Goal: Find specific page/section: Find specific page/section

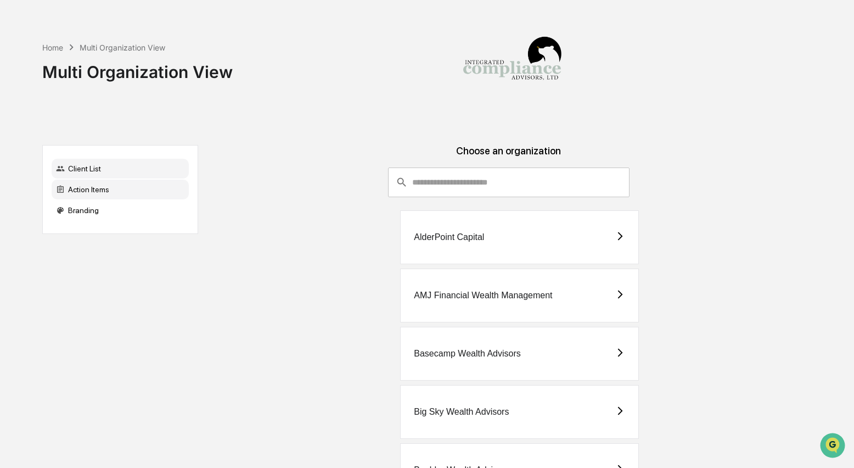
click at [78, 187] on div "Action Items" at bounding box center [120, 189] width 137 height 20
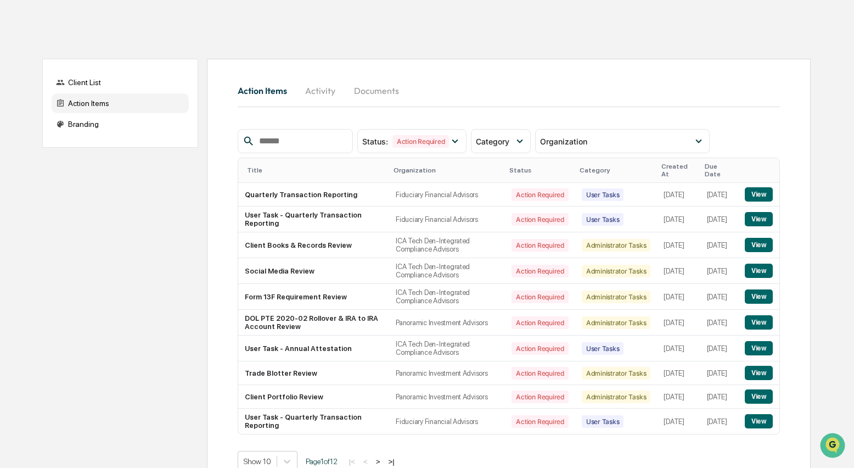
scroll to position [100, 0]
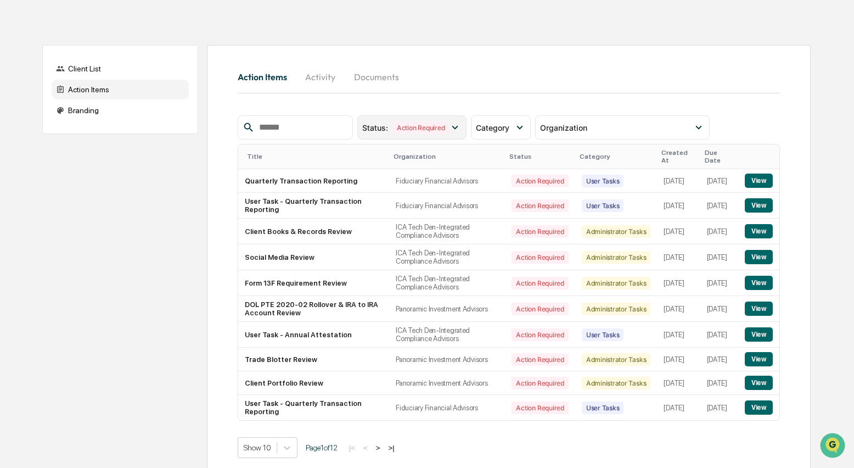
click at [459, 126] on icon at bounding box center [455, 127] width 12 height 12
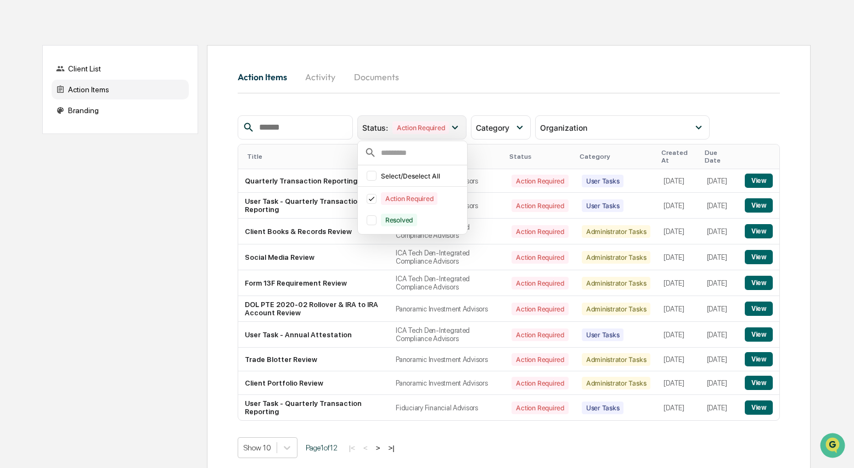
click at [459, 126] on icon at bounding box center [455, 127] width 12 height 12
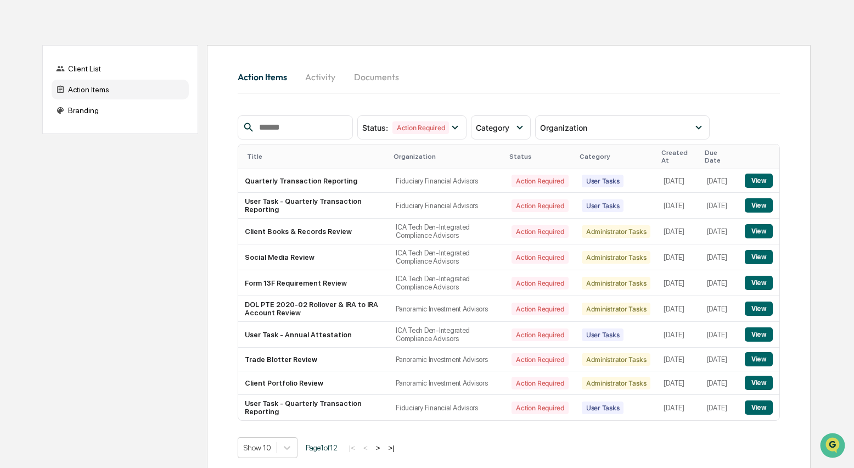
click at [321, 74] on button "Activity" at bounding box center [320, 77] width 49 height 26
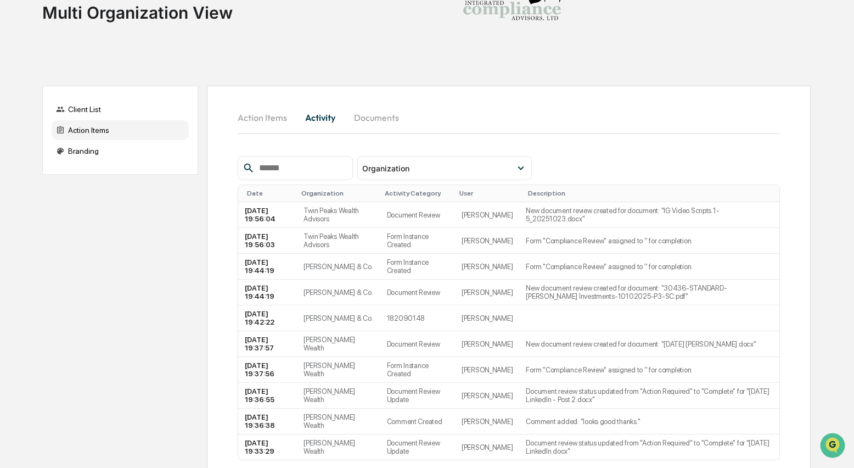
scroll to position [60, 0]
click at [83, 111] on div "Client List" at bounding box center [120, 108] width 137 height 20
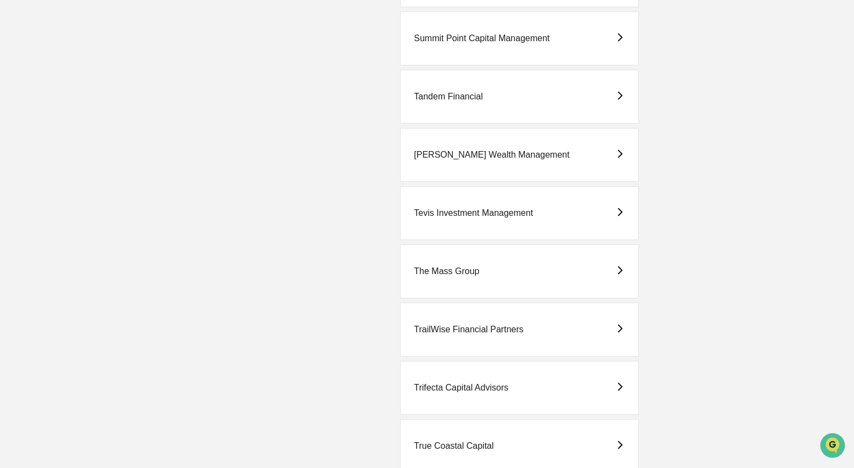
scroll to position [3461, 0]
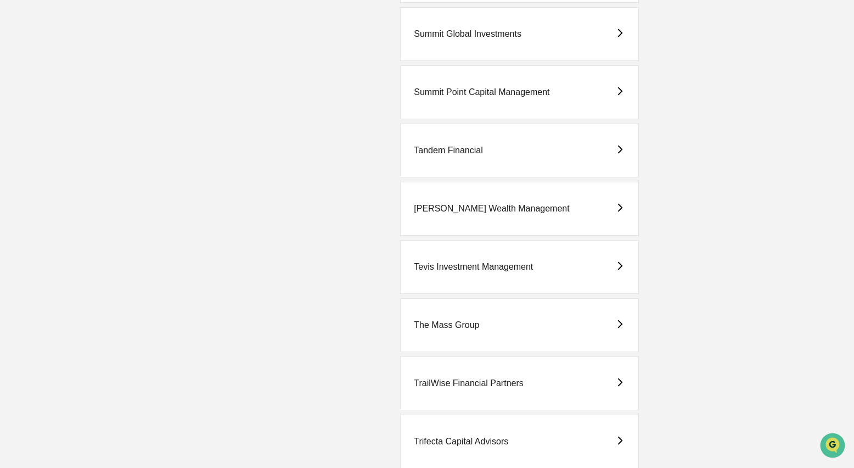
drag, startPoint x: 442, startPoint y: 150, endPoint x: 467, endPoint y: 148, distance: 24.3
click at [442, 151] on div "Tandem Financial" at bounding box center [448, 150] width 69 height 10
